Goal: Navigation & Orientation: Find specific page/section

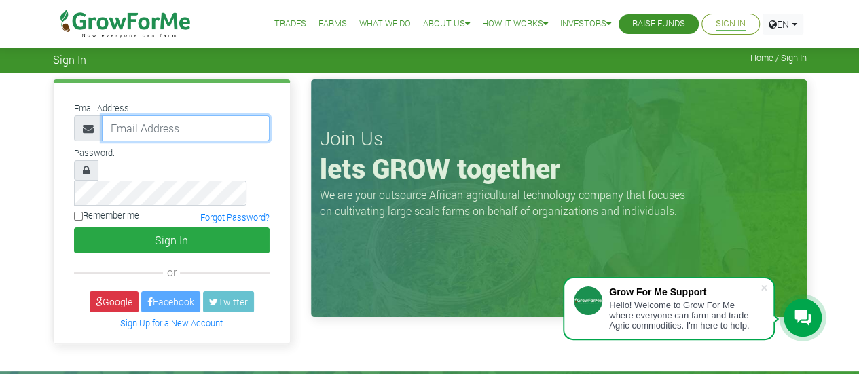
click at [172, 135] on input "email" at bounding box center [186, 128] width 168 height 26
type input "adjeiadzinyo@gmail.com"
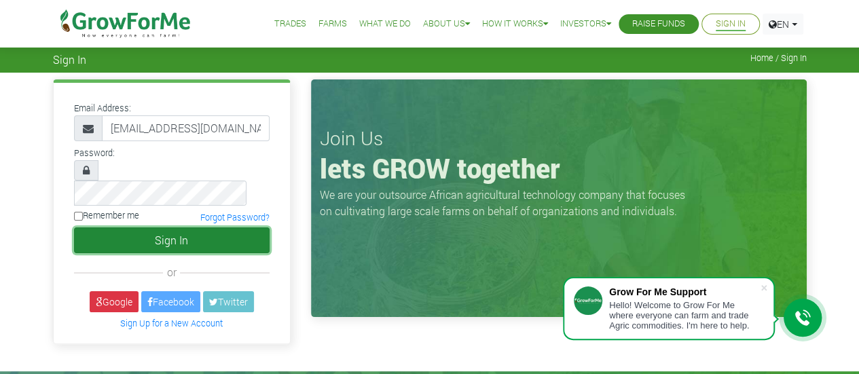
click at [193, 227] on button "Sign In" at bounding box center [172, 240] width 196 height 26
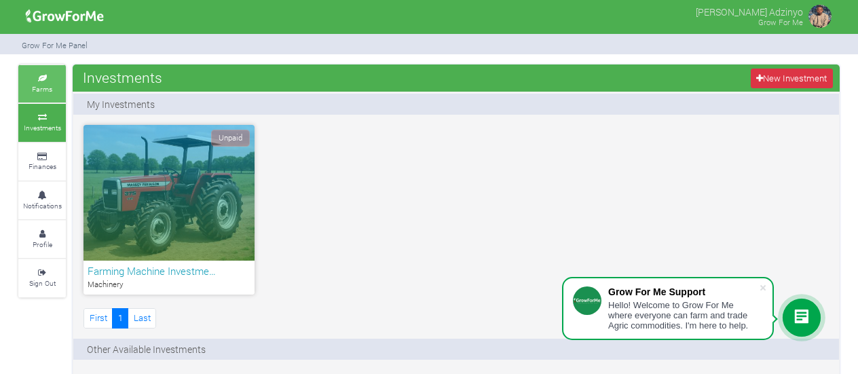
click at [52, 89] on small "Farms" at bounding box center [42, 89] width 20 height 10
